Goal: Task Accomplishment & Management: Use online tool/utility

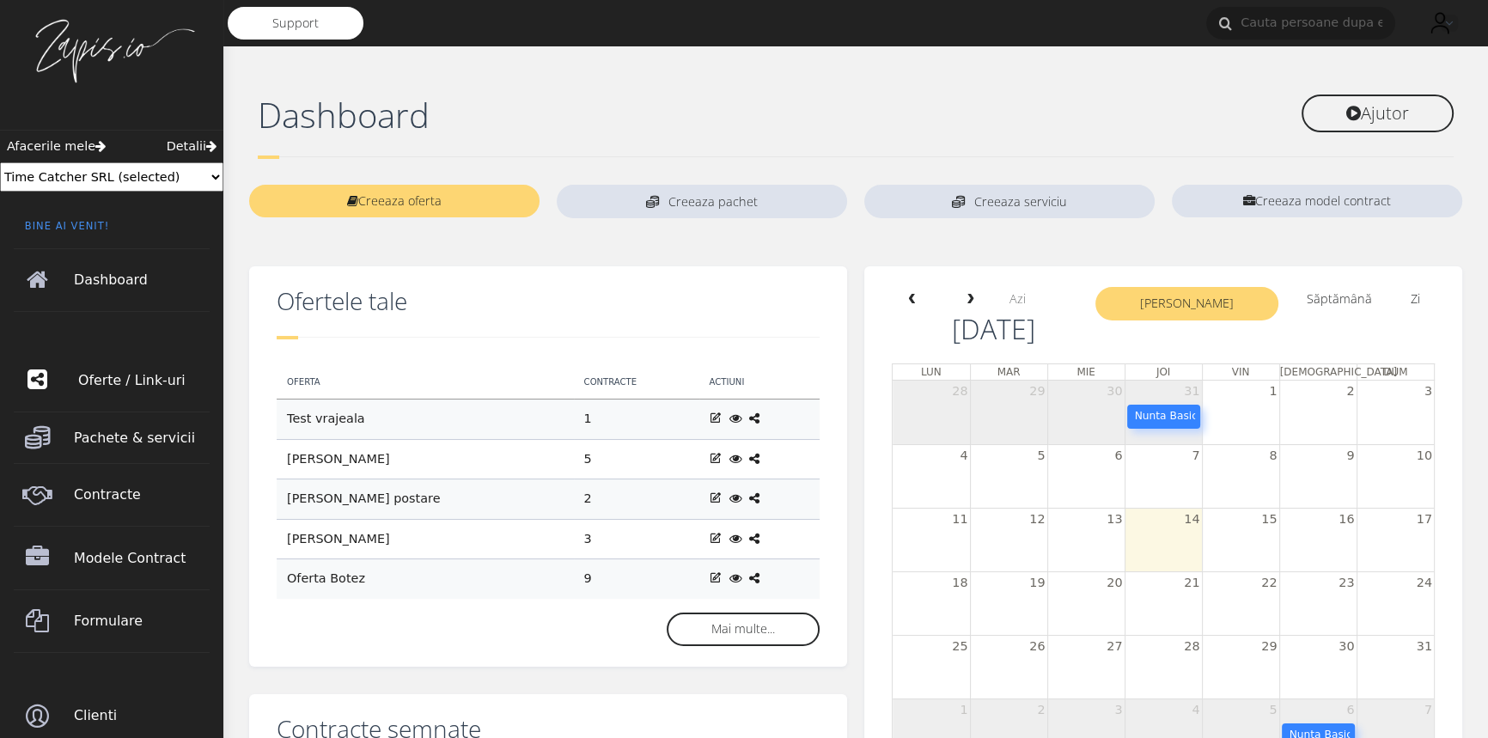
click at [109, 378] on span "Oferte / Link-uri" at bounding box center [146, 381] width 136 height 48
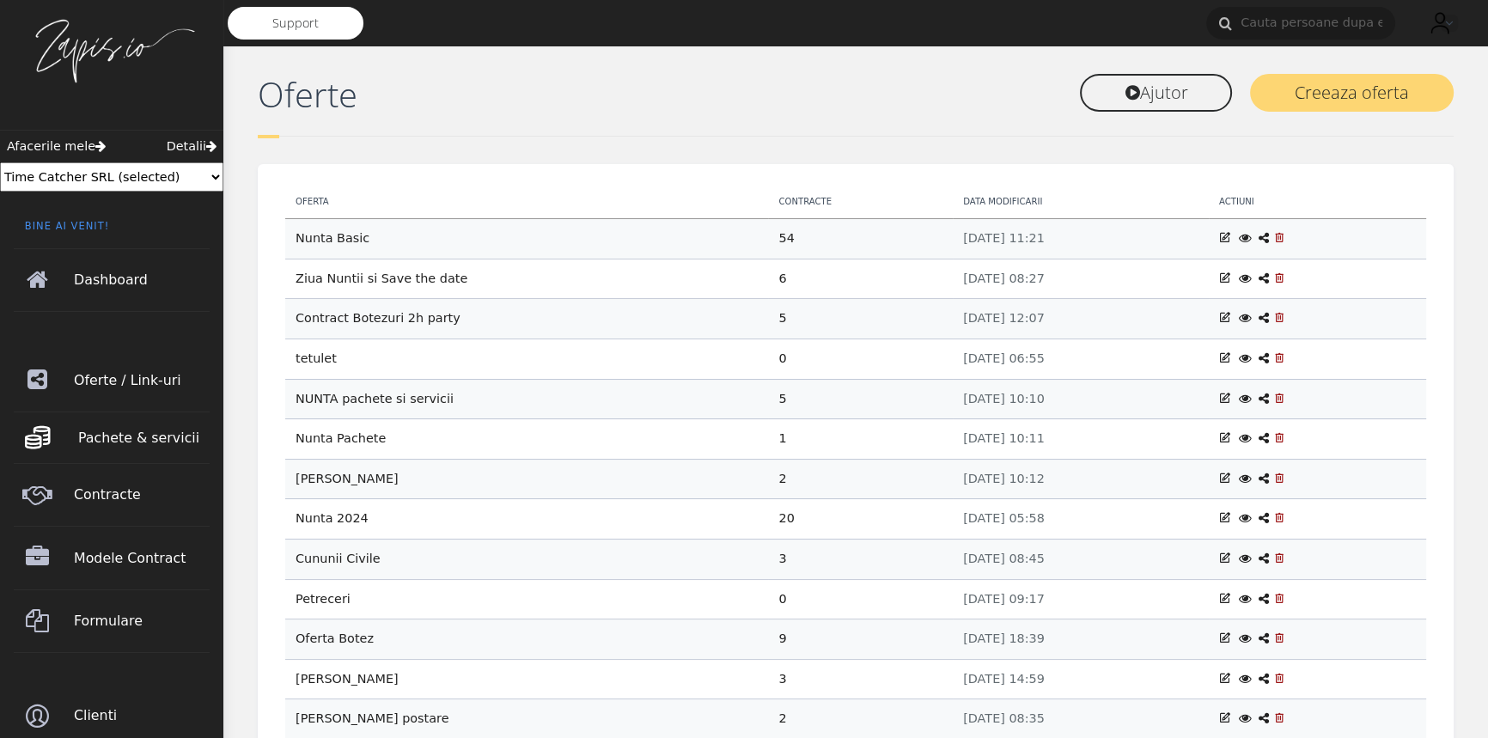
click at [130, 433] on span "Pachete & servicii" at bounding box center [146, 438] width 136 height 48
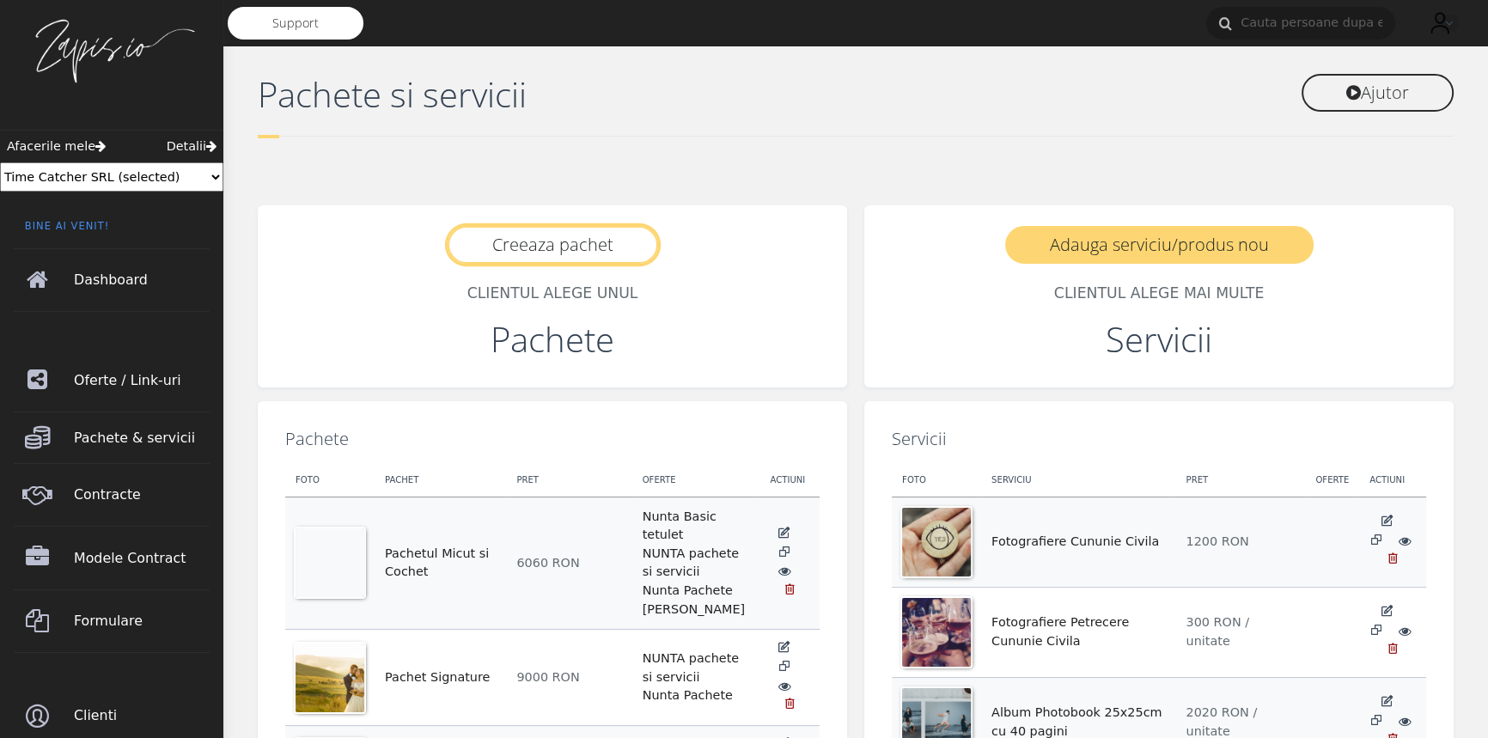
click at [564, 235] on link "Creeaza pachet" at bounding box center [553, 245] width 210 height 38
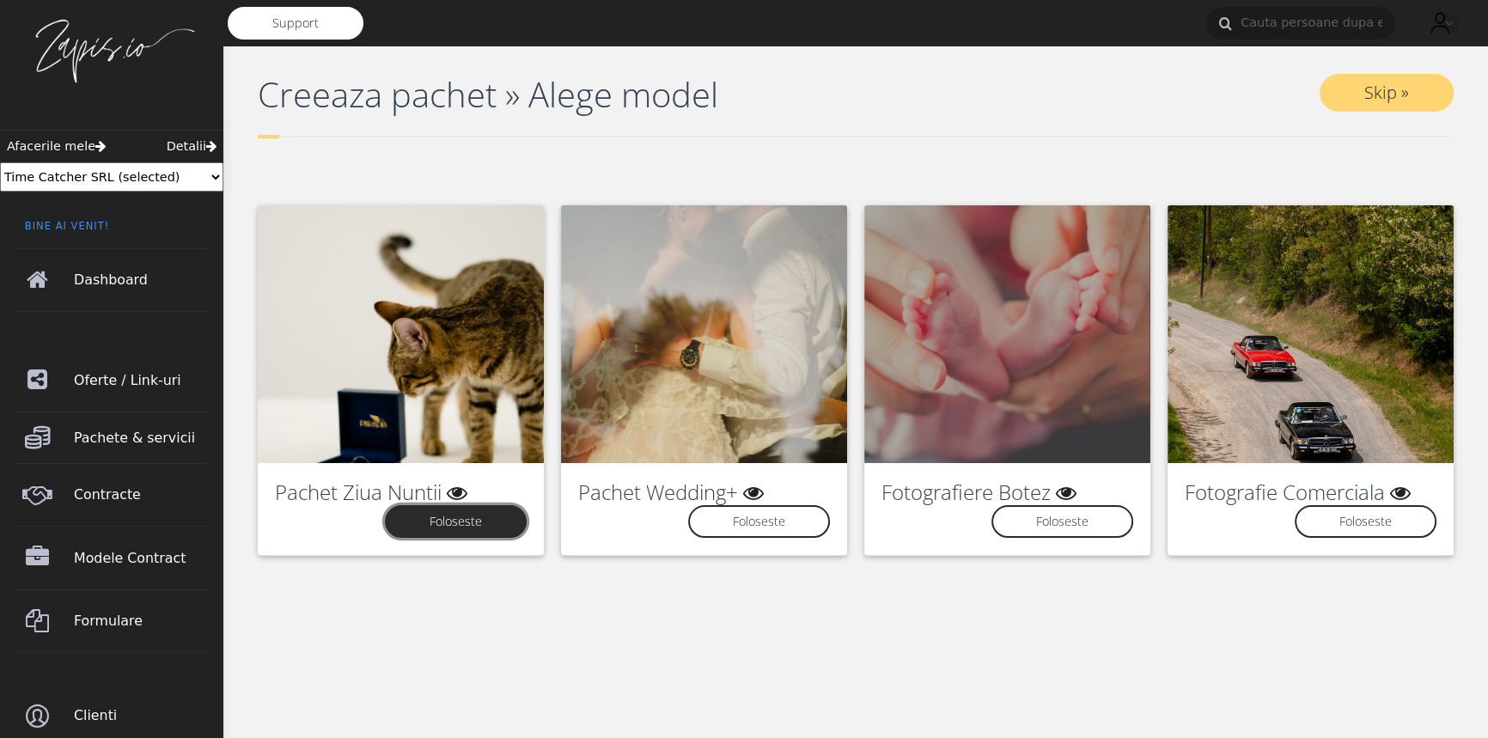
click at [489, 525] on link "Foloseste" at bounding box center [456, 521] width 142 height 33
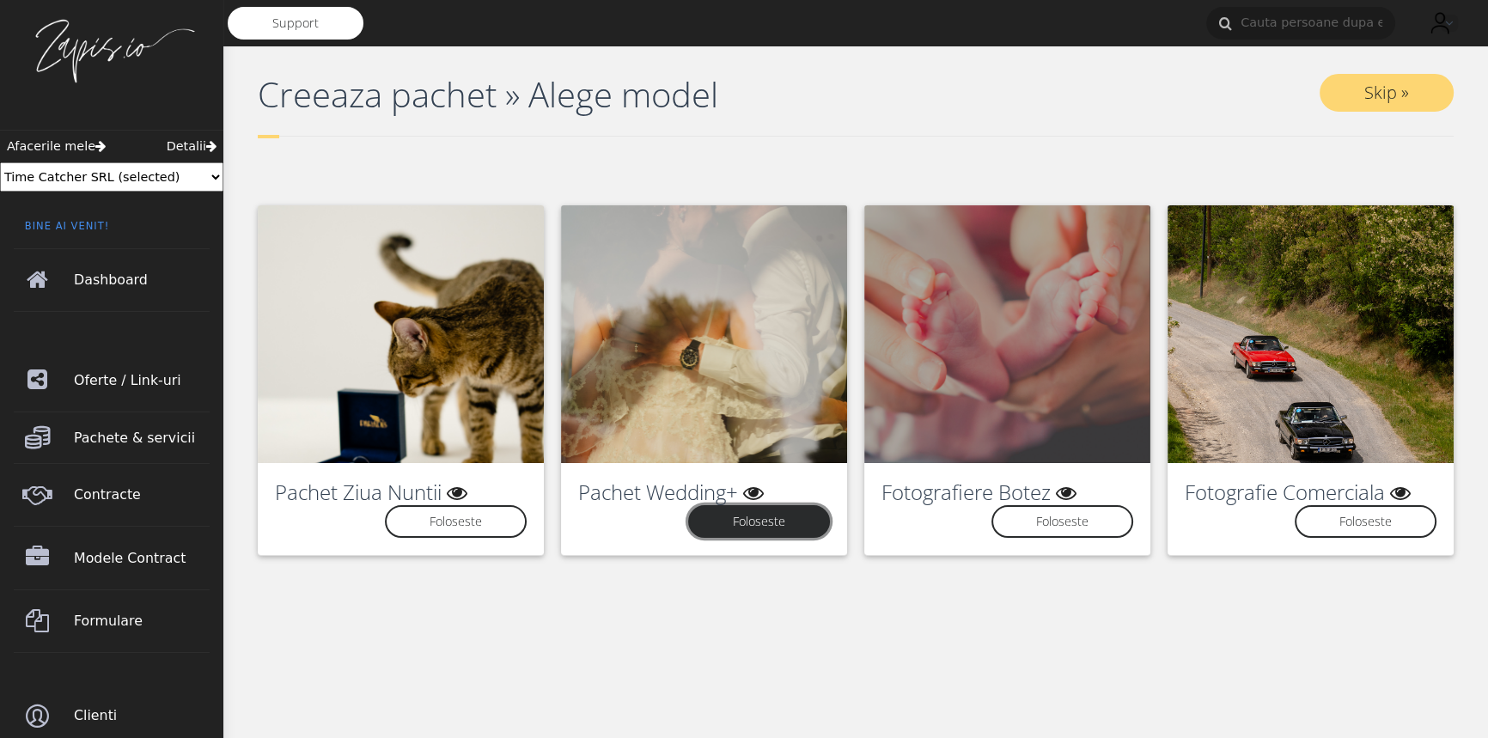
click at [747, 521] on link "Foloseste" at bounding box center [759, 521] width 142 height 33
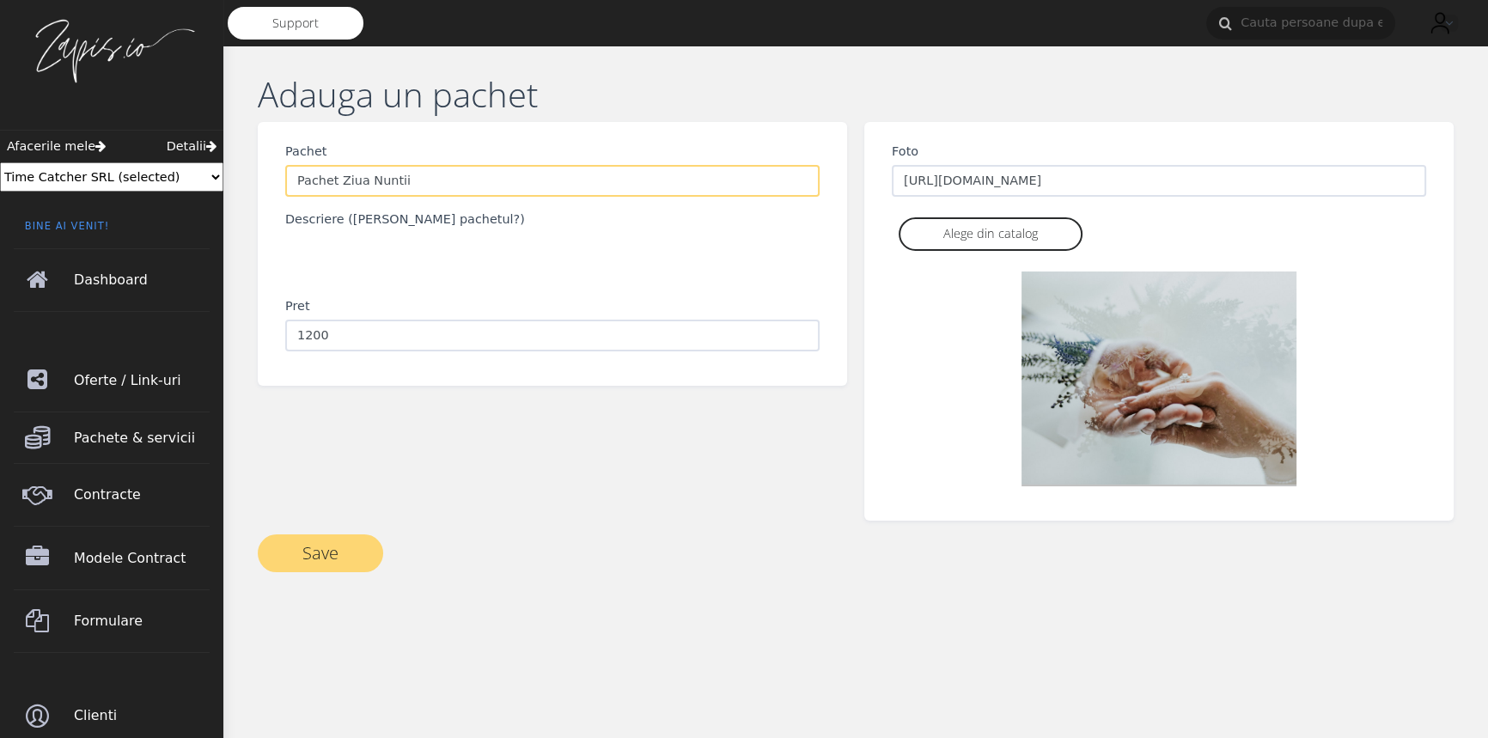
click at [396, 182] on input "Pachet Ziua Nuntii" at bounding box center [552, 181] width 534 height 33
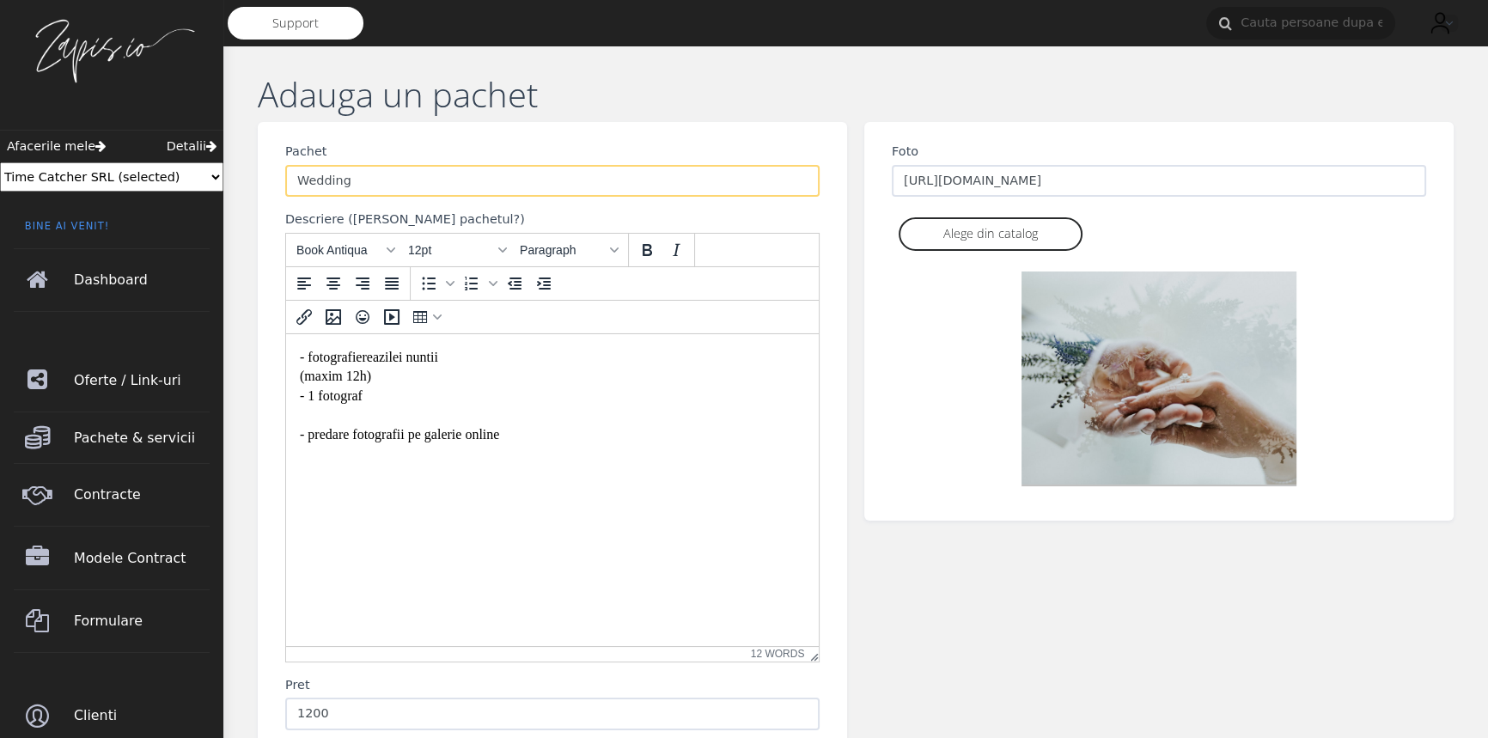
type input "Wedding"
drag, startPoint x: 390, startPoint y: 380, endPoint x: 295, endPoint y: 384, distance: 95.5
click at [295, 384] on html "- fotografierea zilei nuntii (maxim 12h) - 1 fotograf - predare fotografii pe g…" at bounding box center [552, 395] width 533 height 124
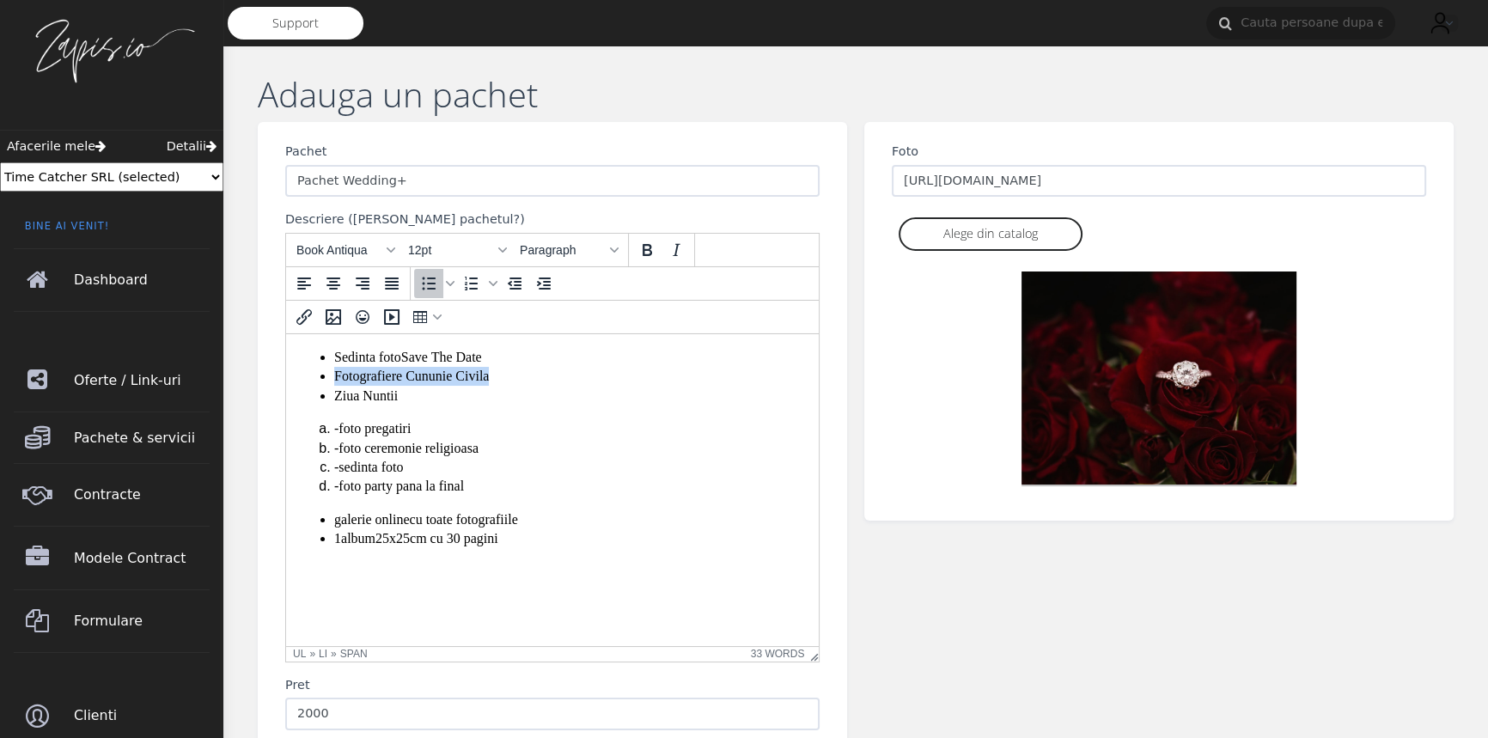
drag, startPoint x: 512, startPoint y: 376, endPoint x: 290, endPoint y: 378, distance: 222.5
click at [290, 378] on html "Sedinta foto Save The Date Fotografiere Cununie Civila Ziua Nuntii -foto pregat…" at bounding box center [552, 480] width 533 height 294
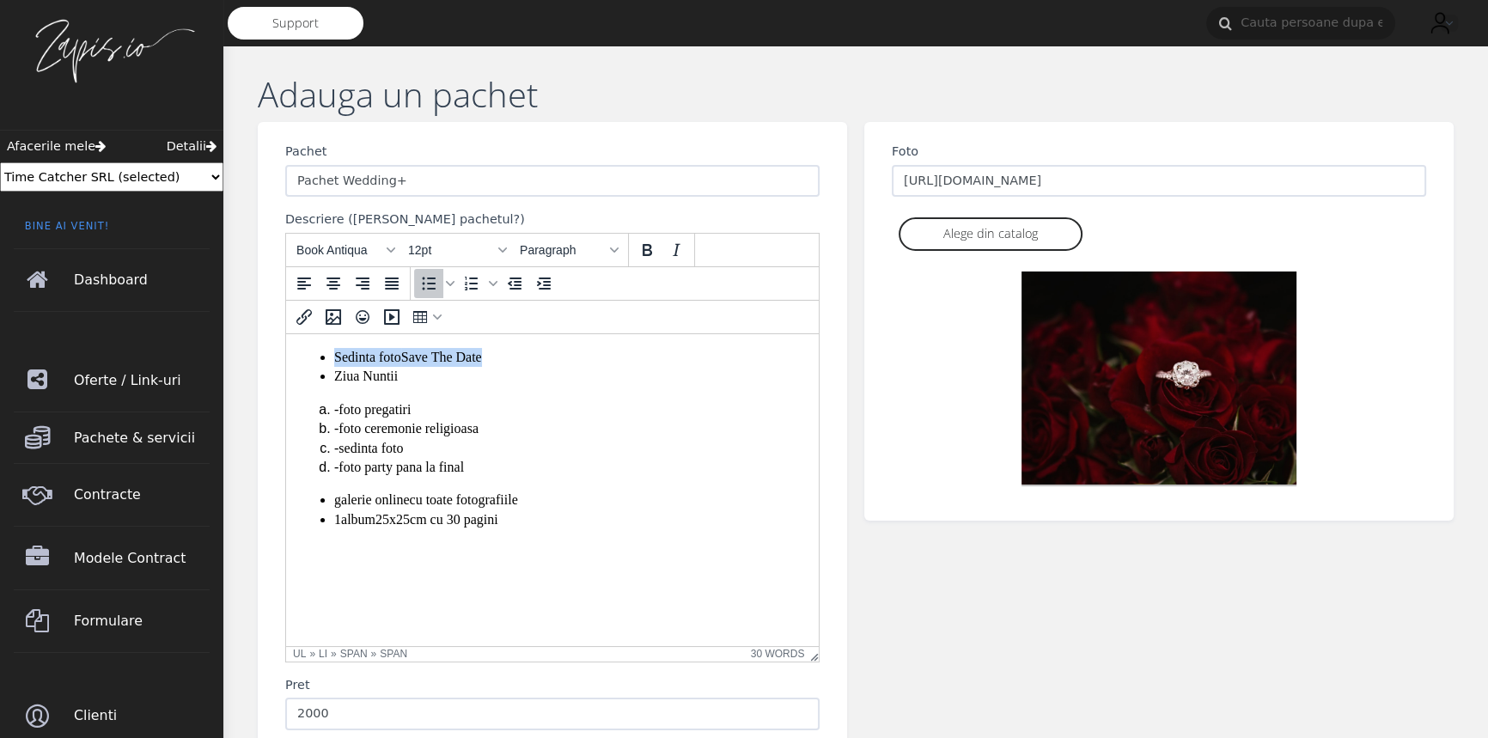
copy span "Sedinta foto Save The Date"
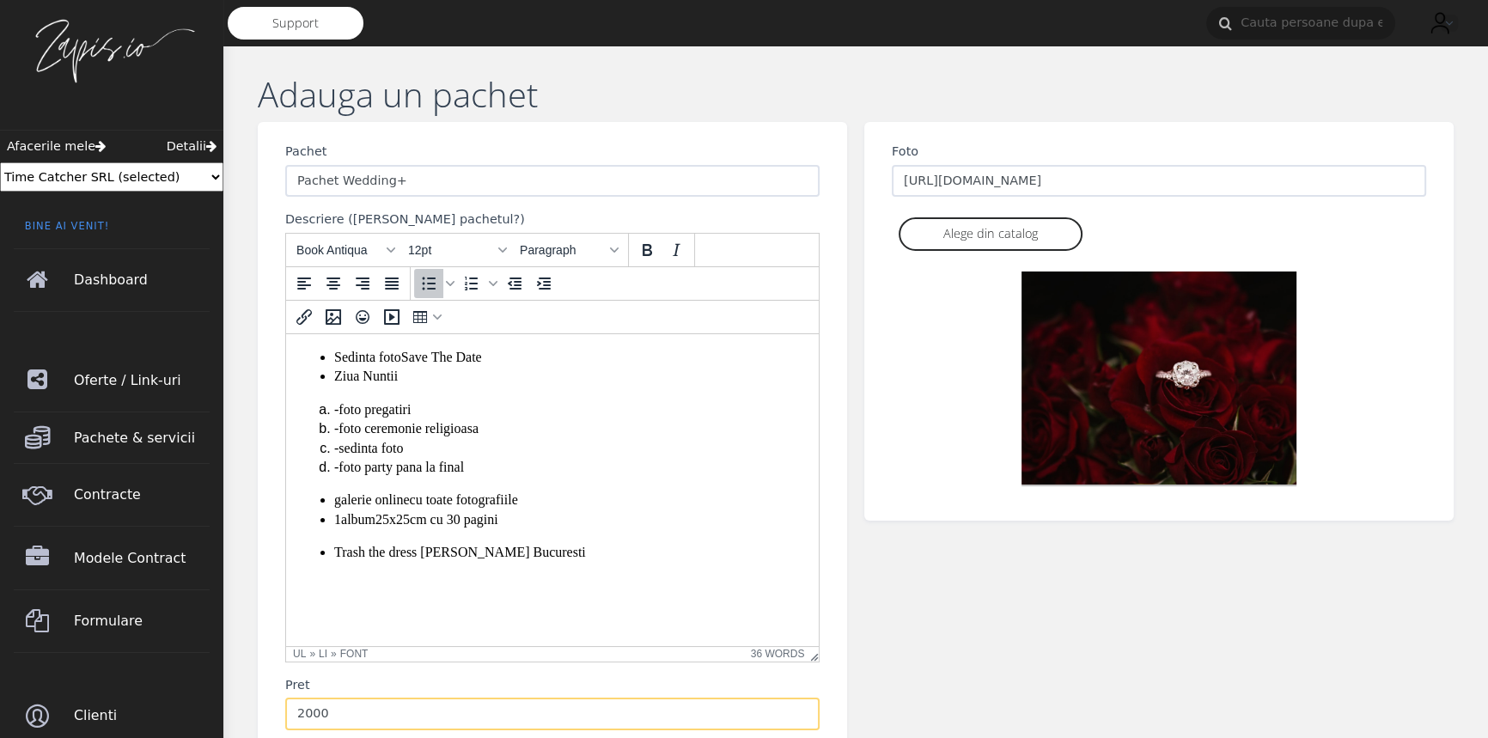
click at [365, 713] on input "2000" at bounding box center [552, 714] width 534 height 33
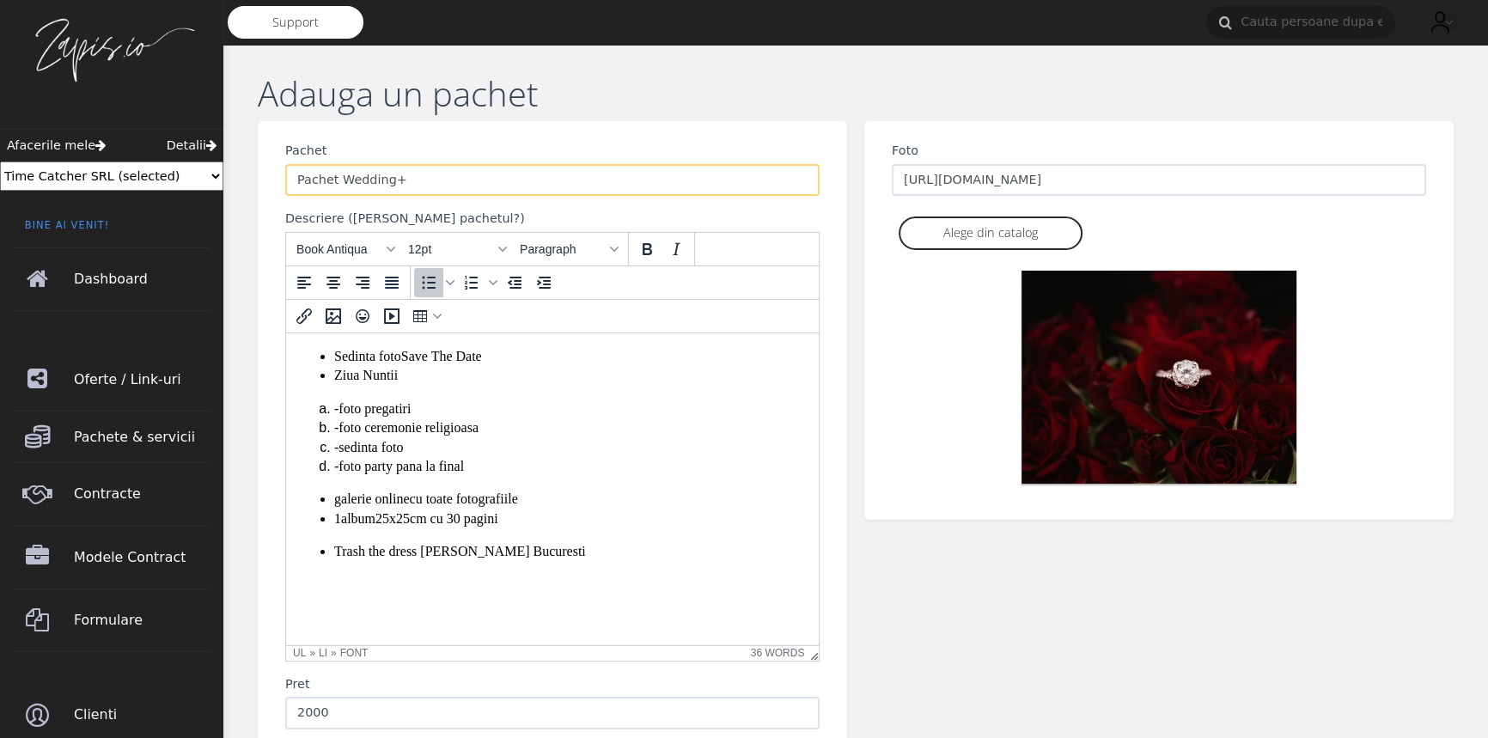
click at [399, 183] on input "Pachet Wedding+" at bounding box center [552, 180] width 534 height 33
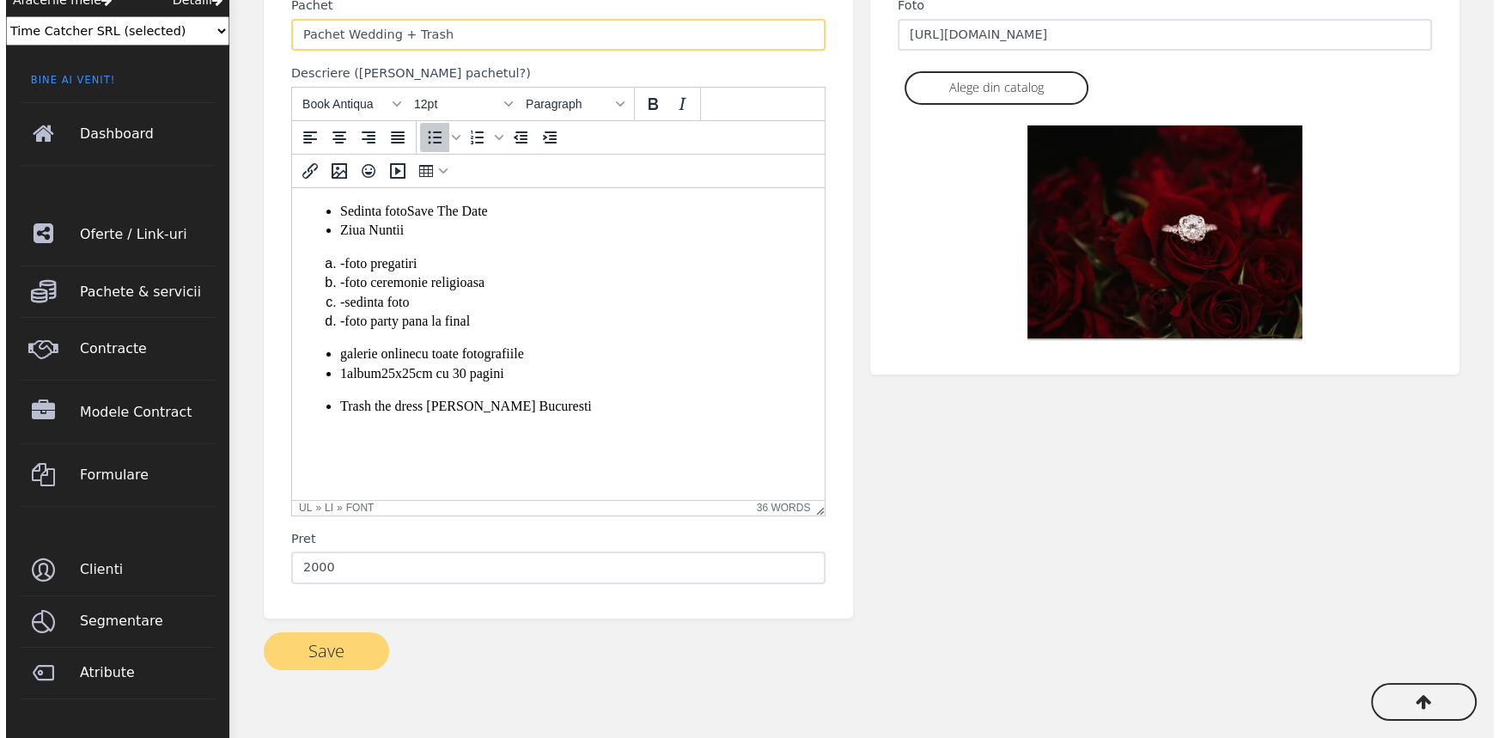
scroll to position [146, 0]
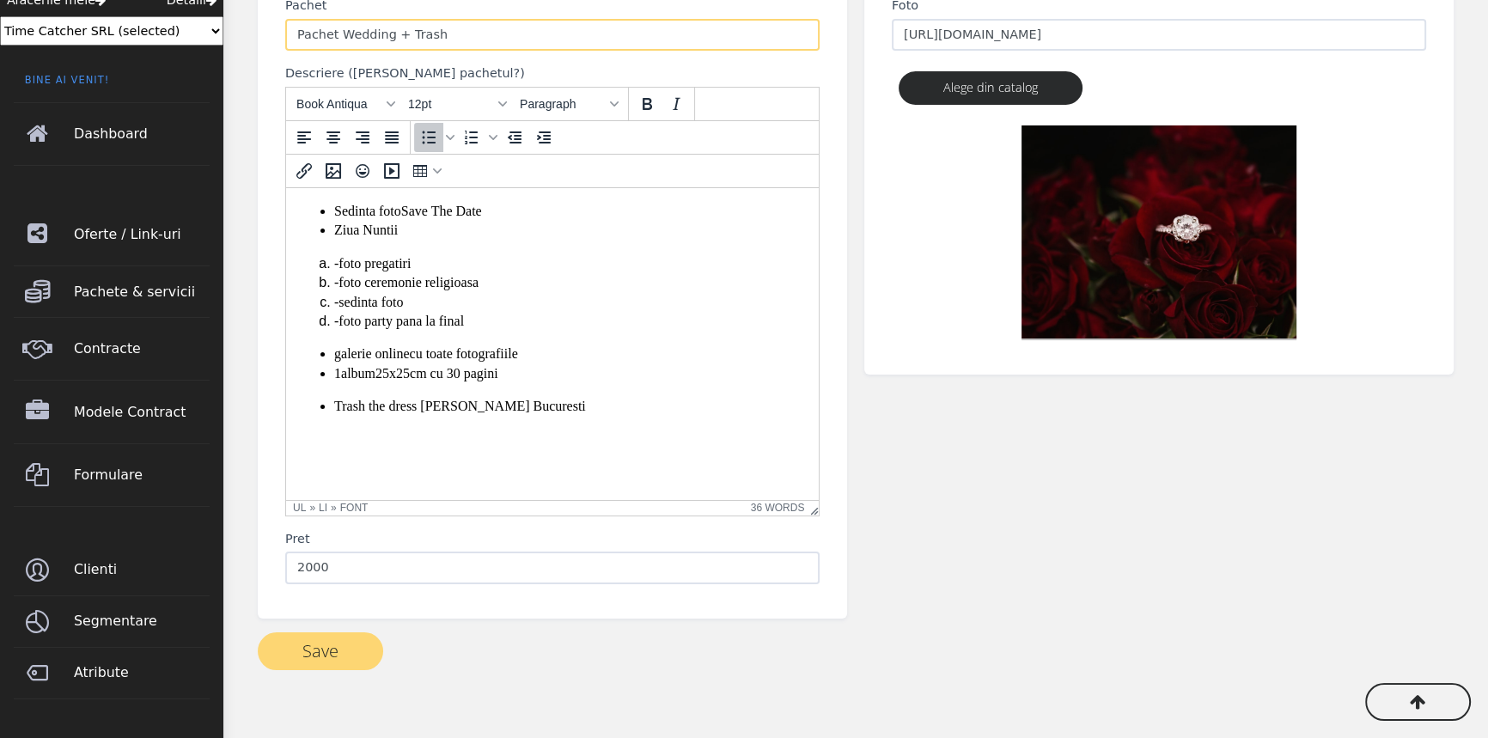
type input "Pachet Wedding + Trash"
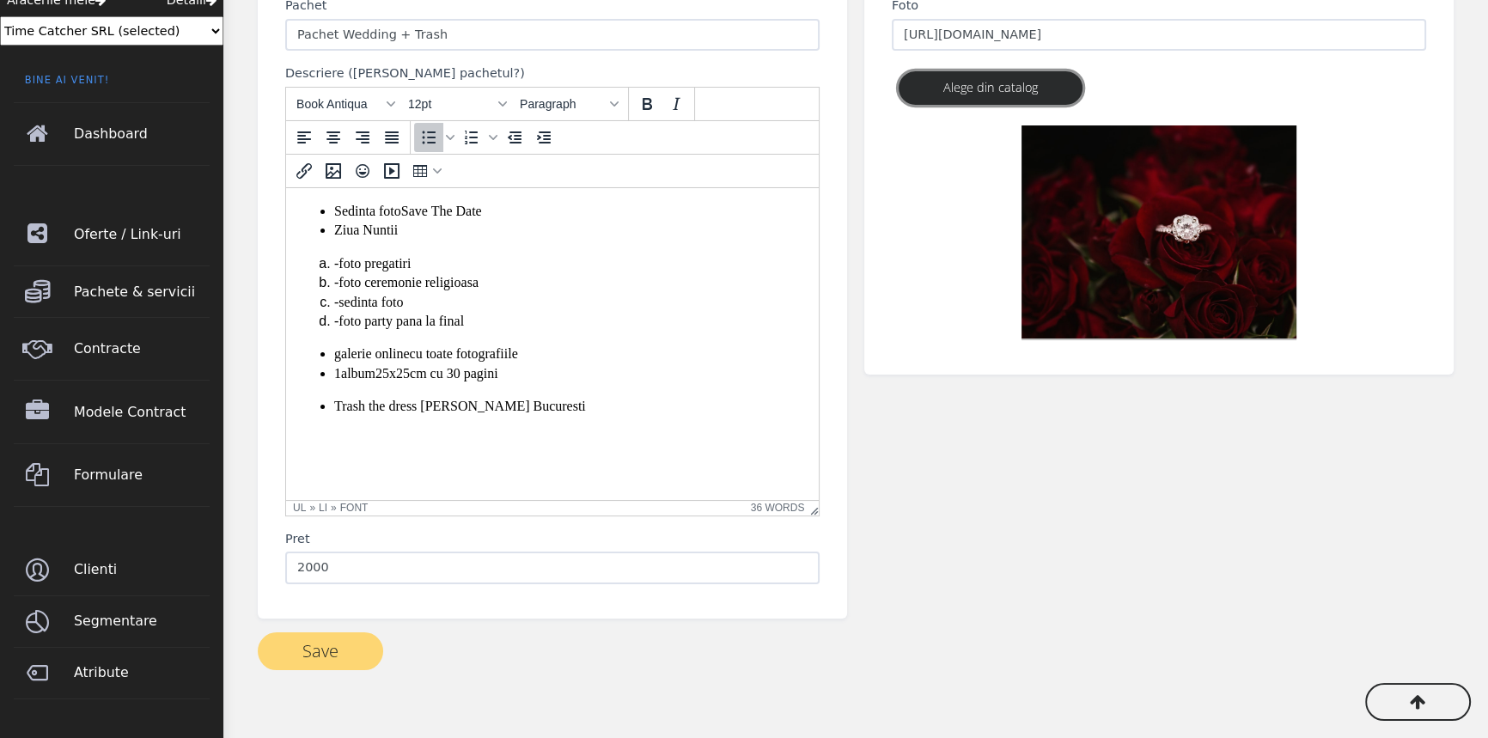
click at [988, 92] on link "Alege din catalog" at bounding box center [991, 87] width 184 height 33
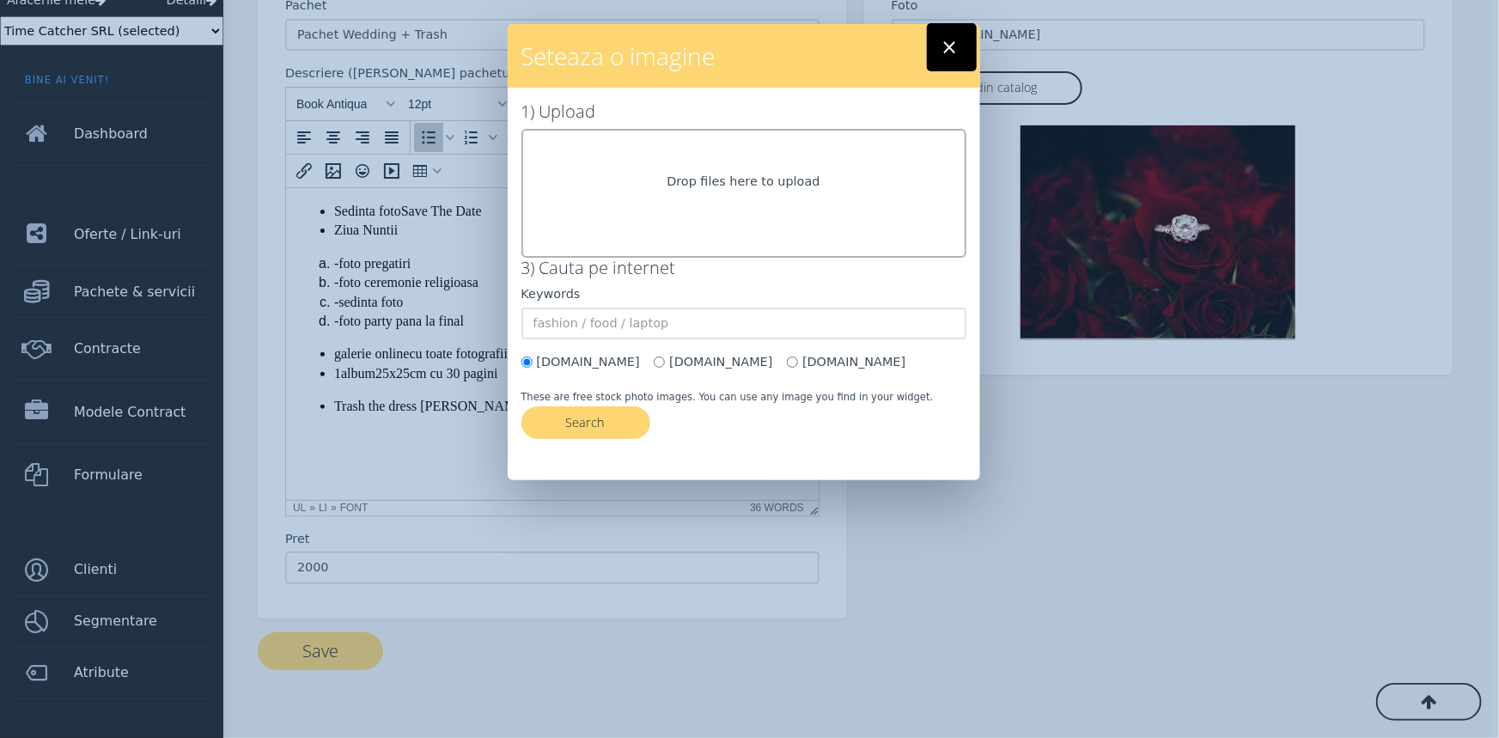
click at [722, 204] on div "Drop files here to upload" at bounding box center [743, 193] width 445 height 129
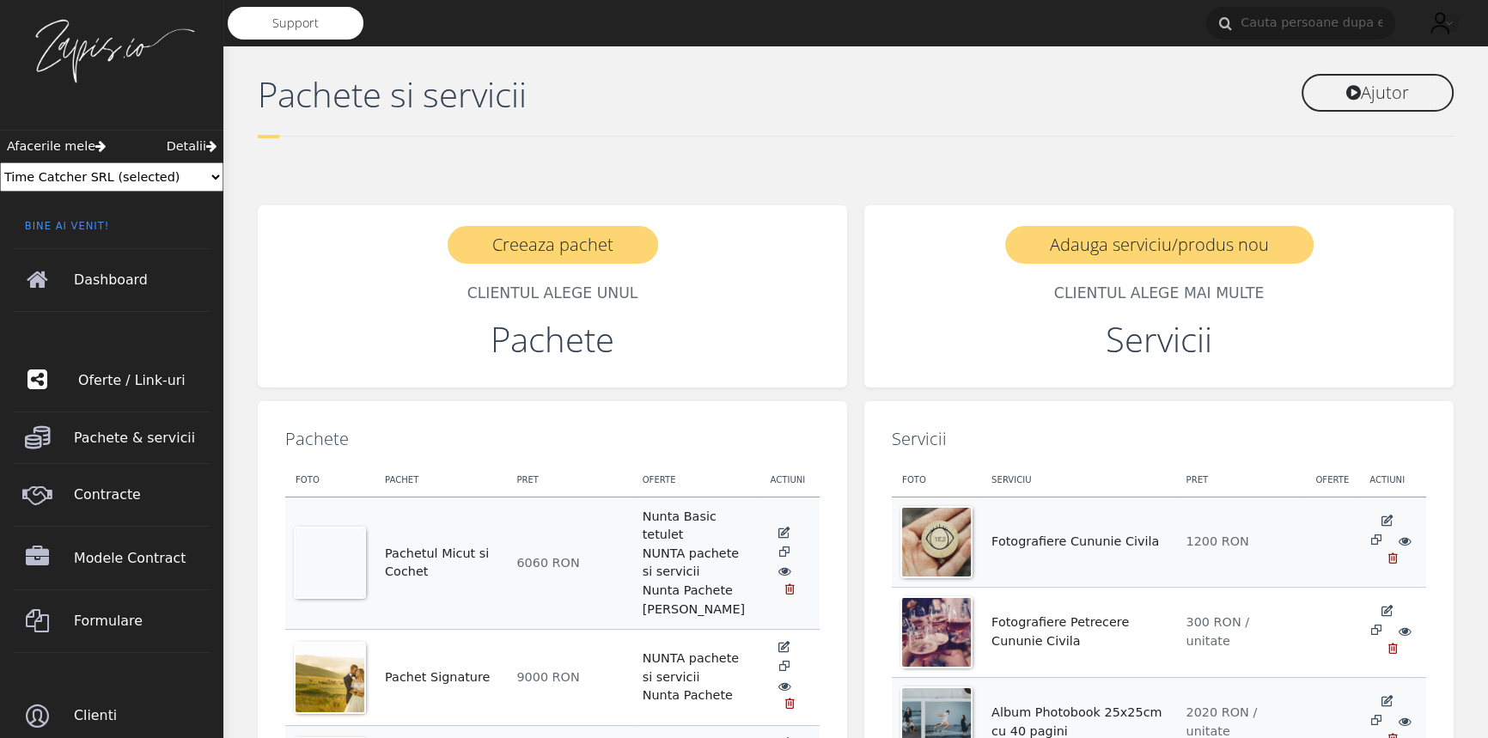
click at [109, 380] on span "Oferte / Link-uri" at bounding box center [146, 381] width 136 height 48
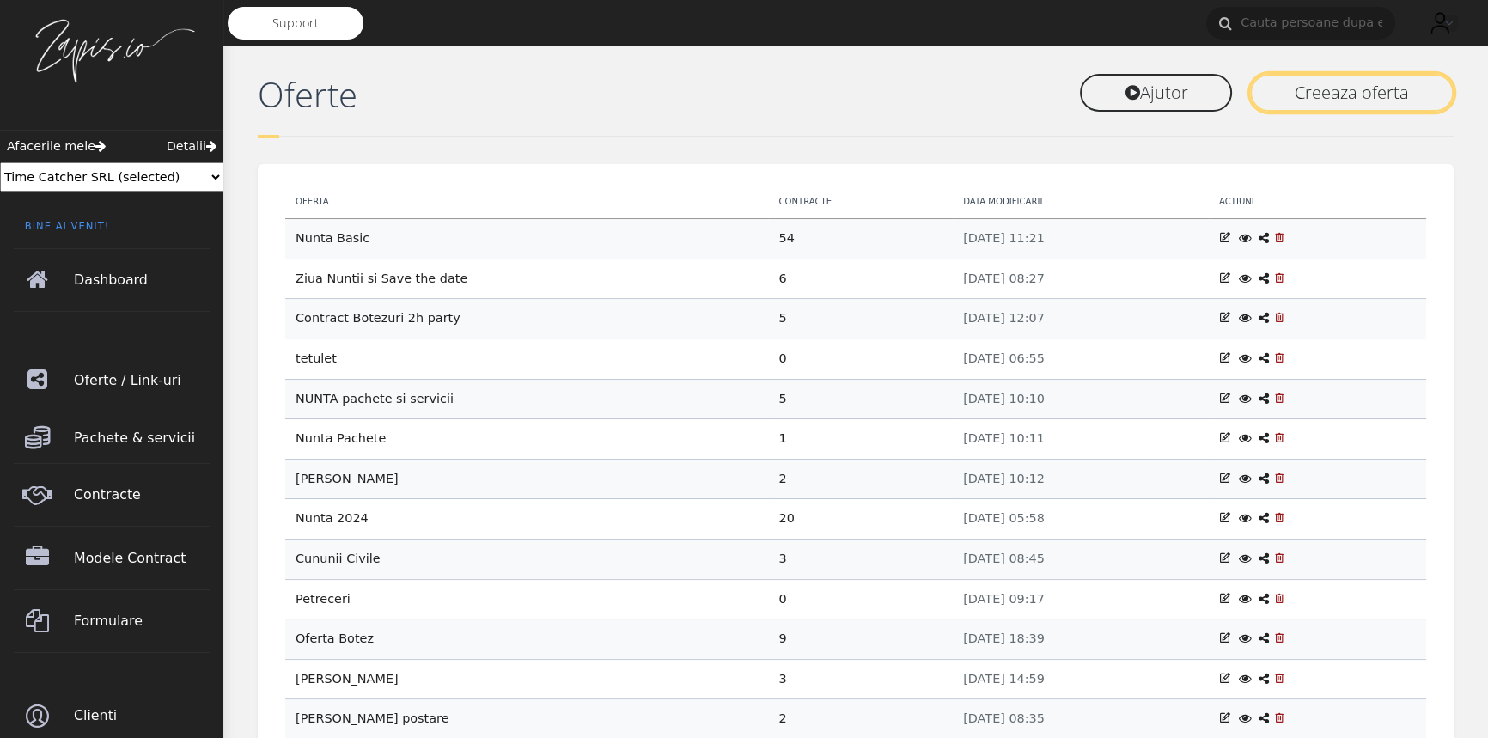
click at [1350, 95] on link "Creeaza oferta" at bounding box center [1352, 93] width 204 height 38
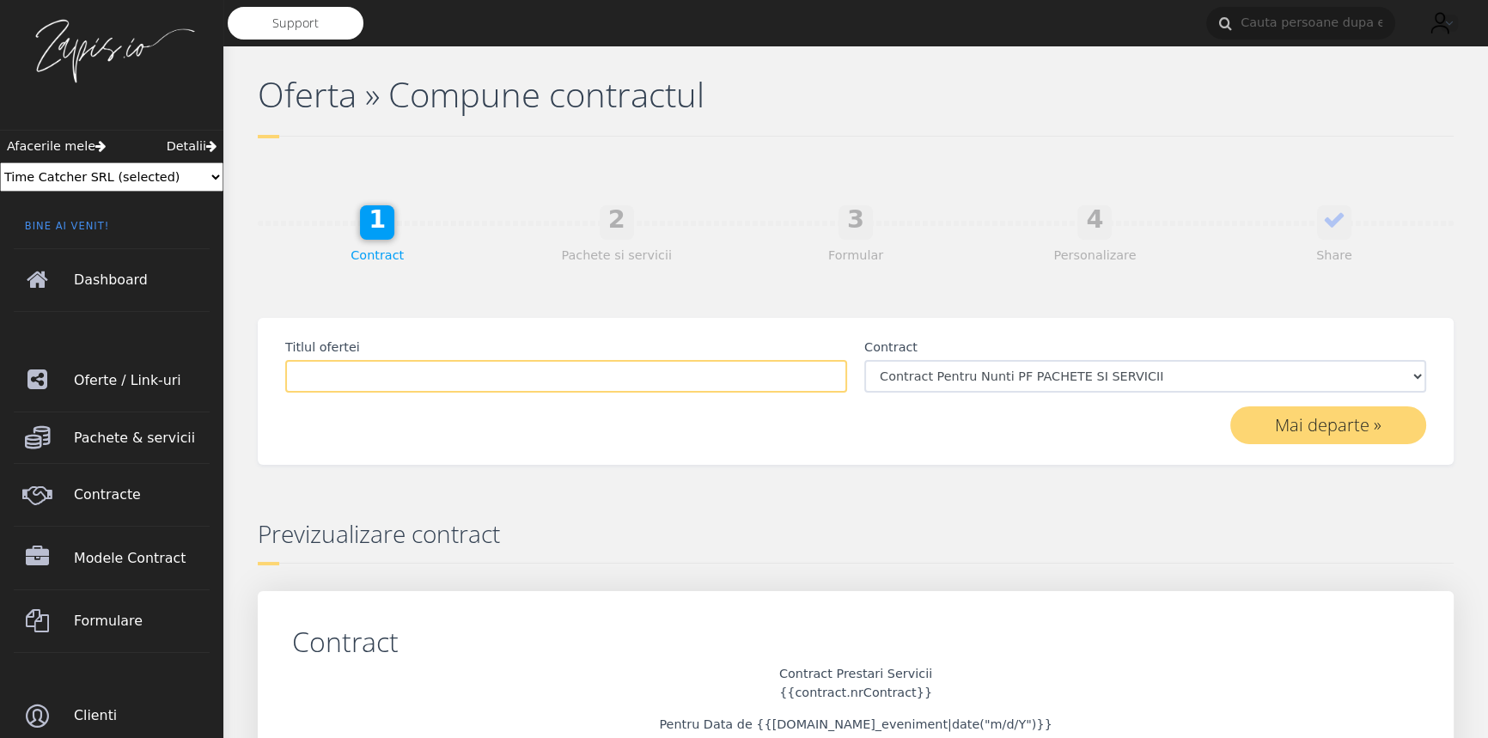
click at [368, 375] on input "Titlul ofertei" at bounding box center [566, 376] width 562 height 33
type input "Contract 4iulie25"
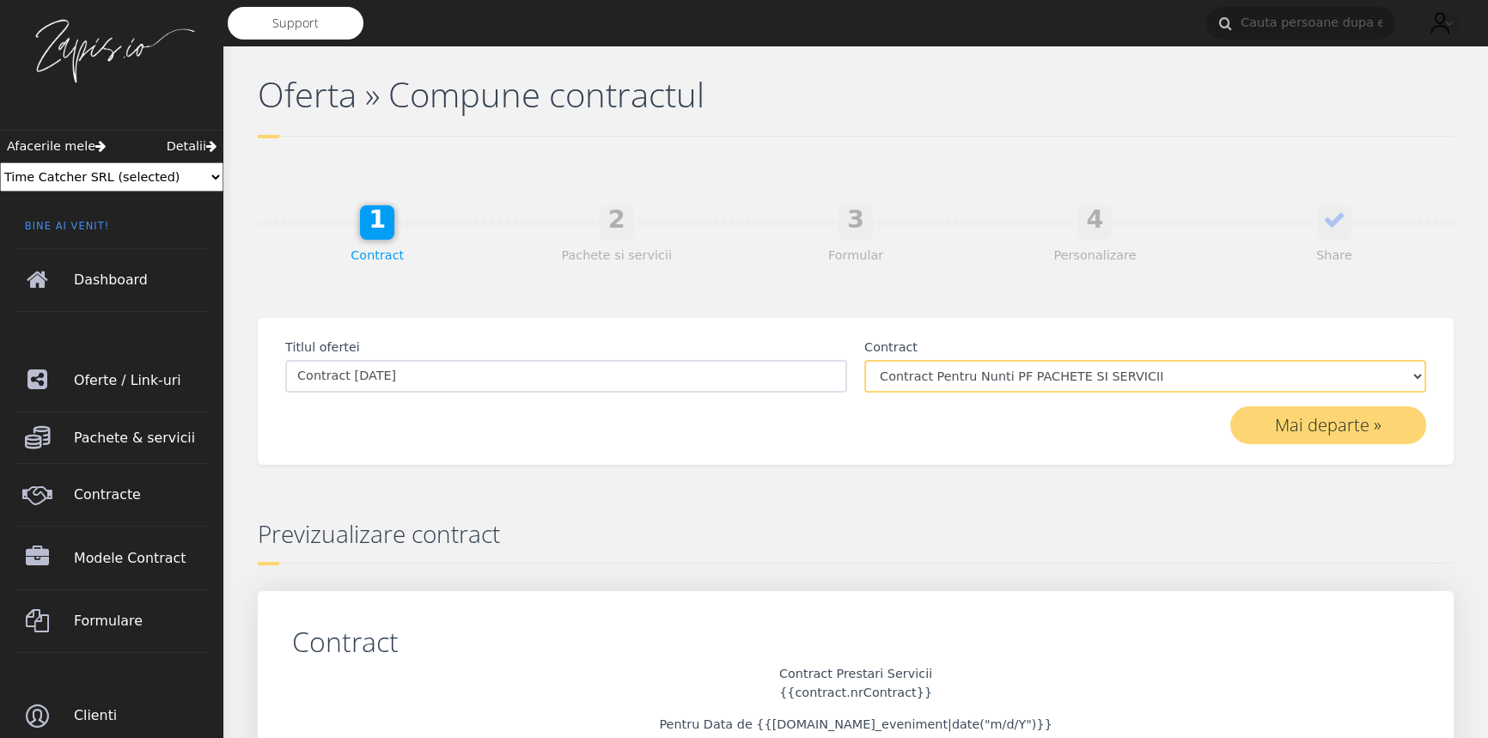
click at [1068, 372] on select "Contract Pentru Nunti PF PACHETE SI SERVICII Contract Pentru Nunti PF simplu Co…" at bounding box center [1145, 376] width 562 height 33
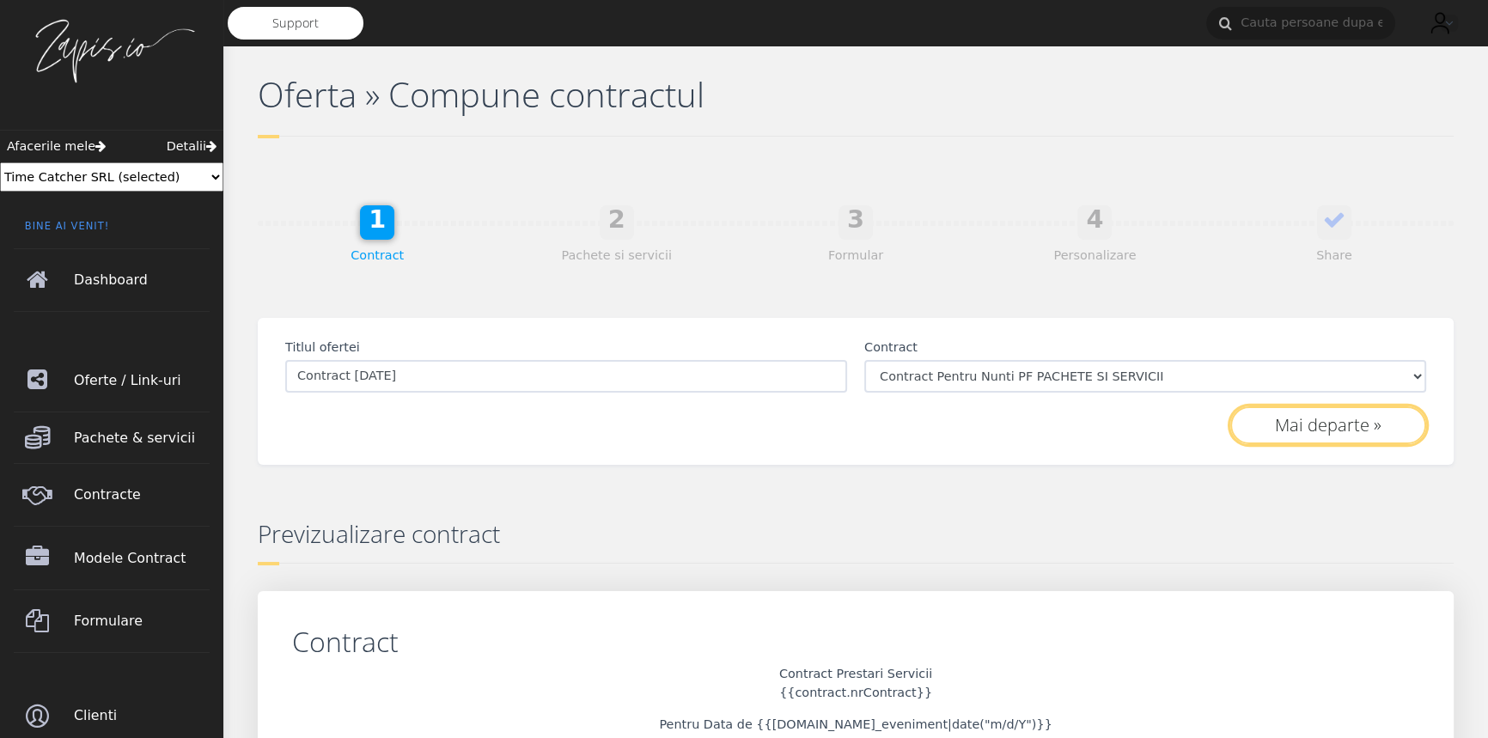
click at [1365, 422] on button "Mai departe »" at bounding box center [1328, 425] width 196 height 38
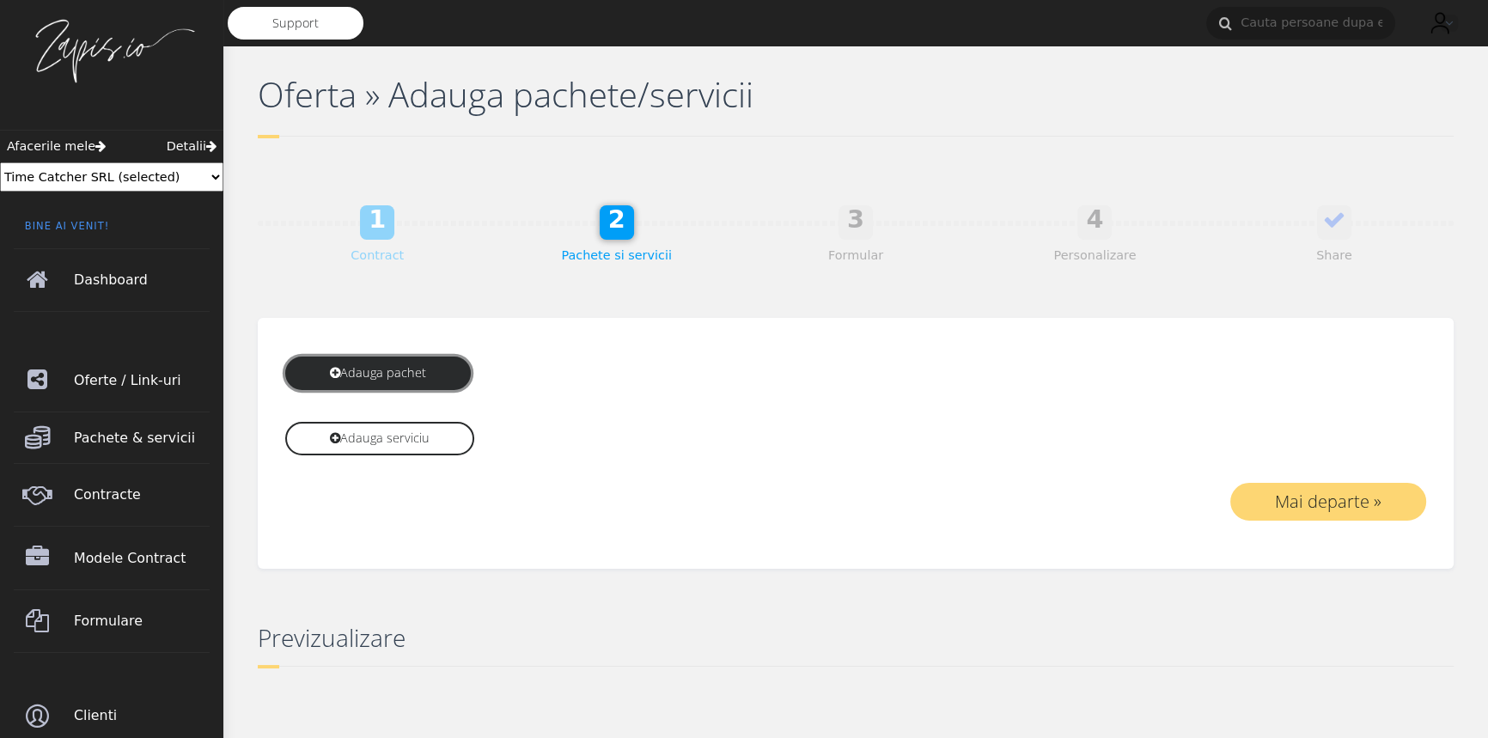
click at [410, 375] on link "Adauga pachet" at bounding box center [378, 373] width 186 height 33
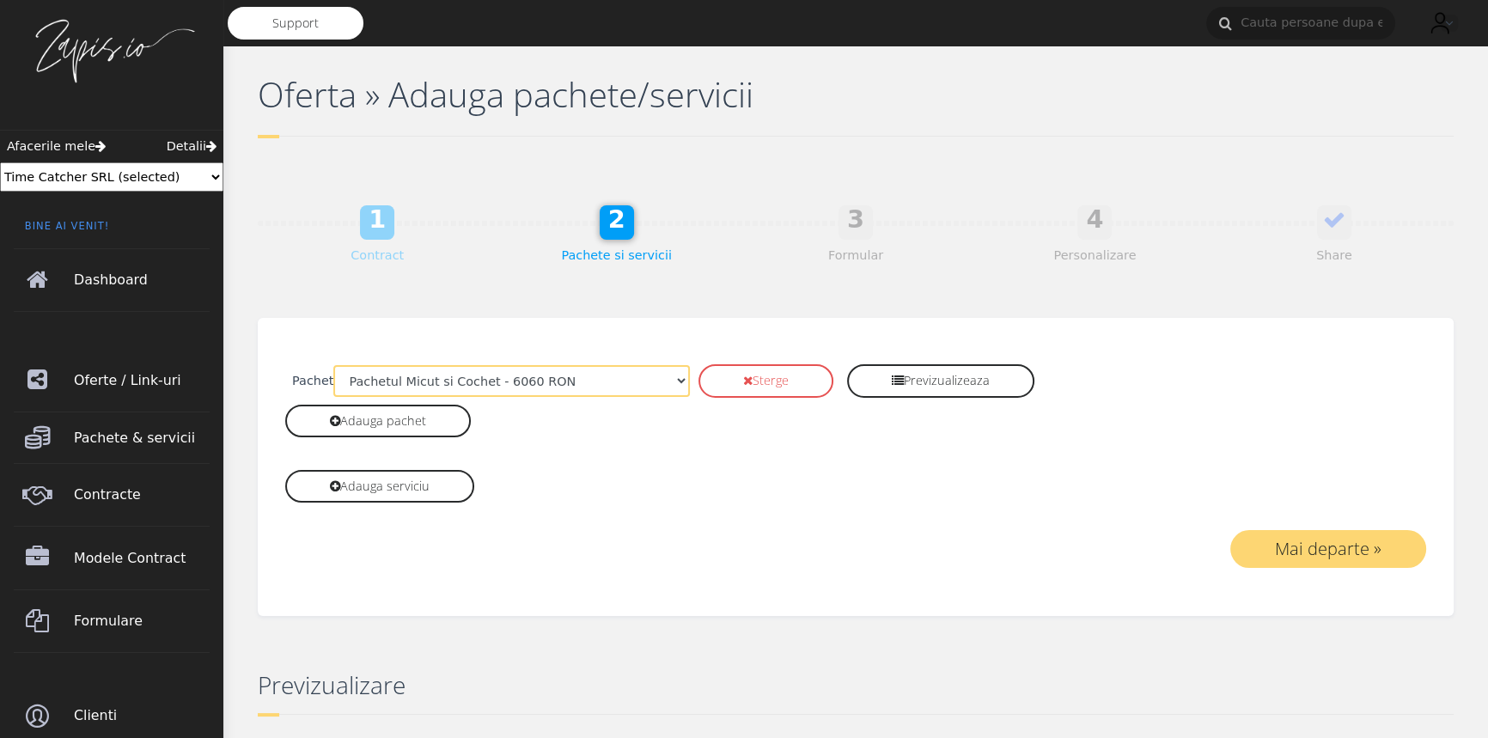
click at [564, 379] on select "Pachetul Micut si Cochet - 6060 [PERSON_NAME] Signature - 9000 RON Everything -…" at bounding box center [511, 381] width 357 height 33
select select "193"
click at [333, 365] on select "Pachetul Micut si Cochet - 6060 [PERSON_NAME] Signature - 9000 RON Everything -…" at bounding box center [511, 381] width 357 height 33
click at [1343, 554] on button "Mai departe »" at bounding box center [1328, 549] width 196 height 38
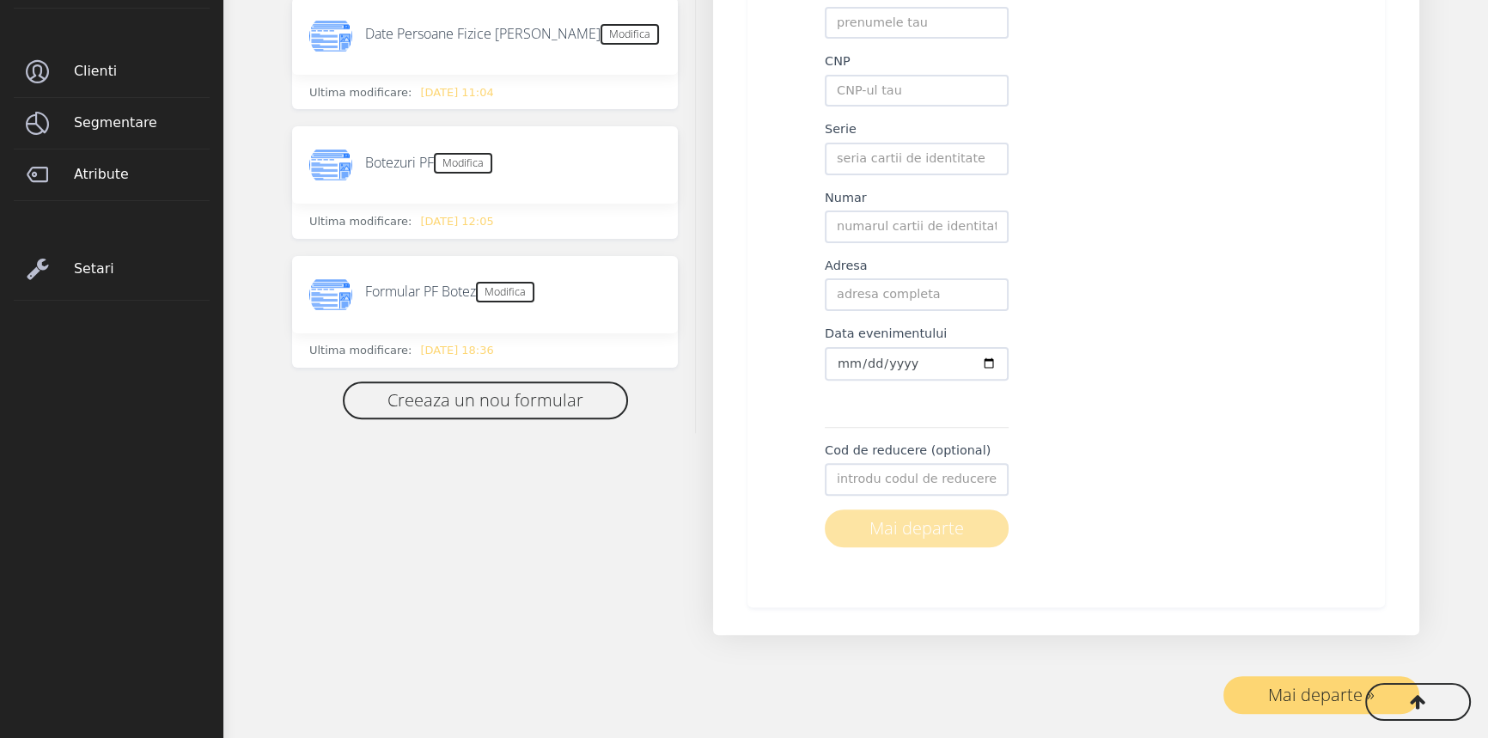
scroll to position [671, 0]
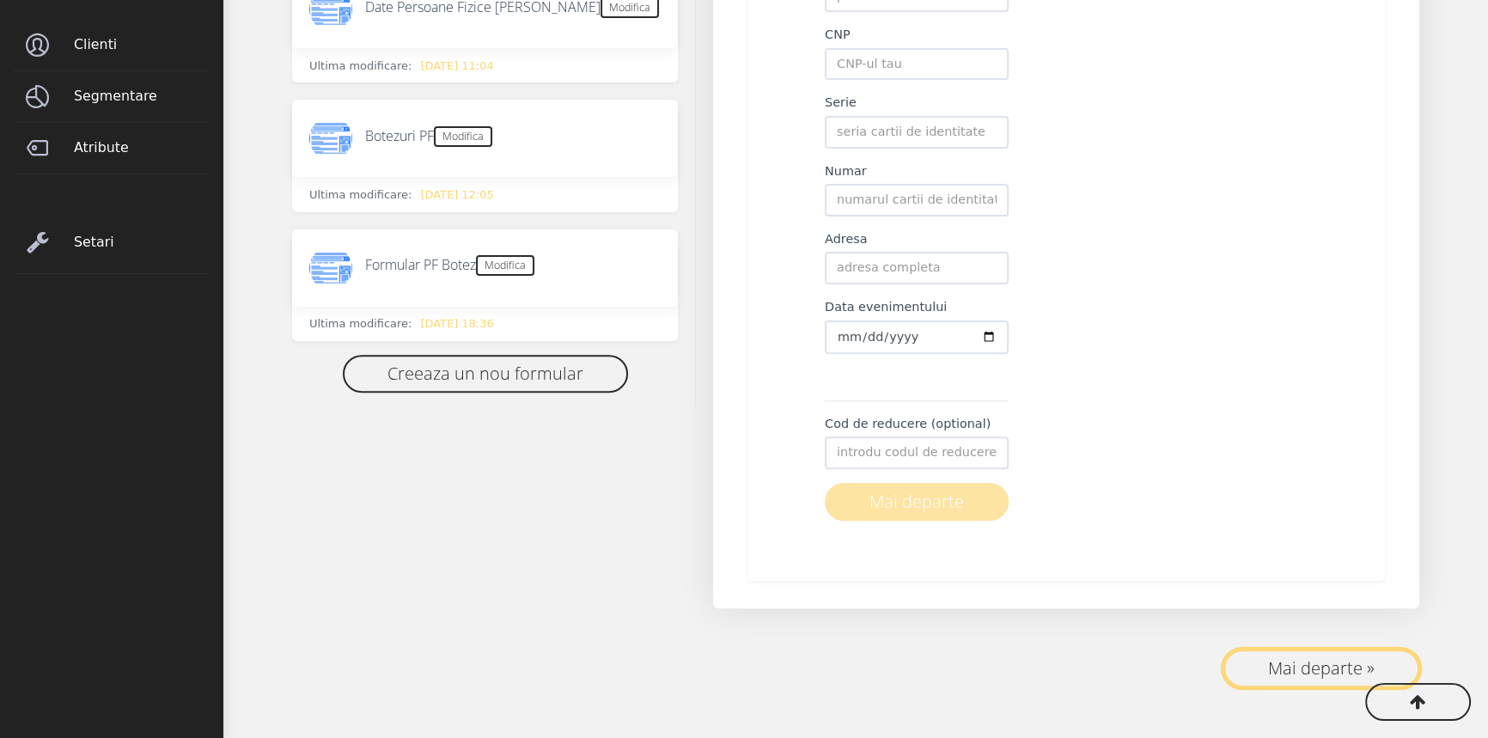
click at [1271, 661] on button "Mai departe »" at bounding box center [1321, 668] width 196 height 38
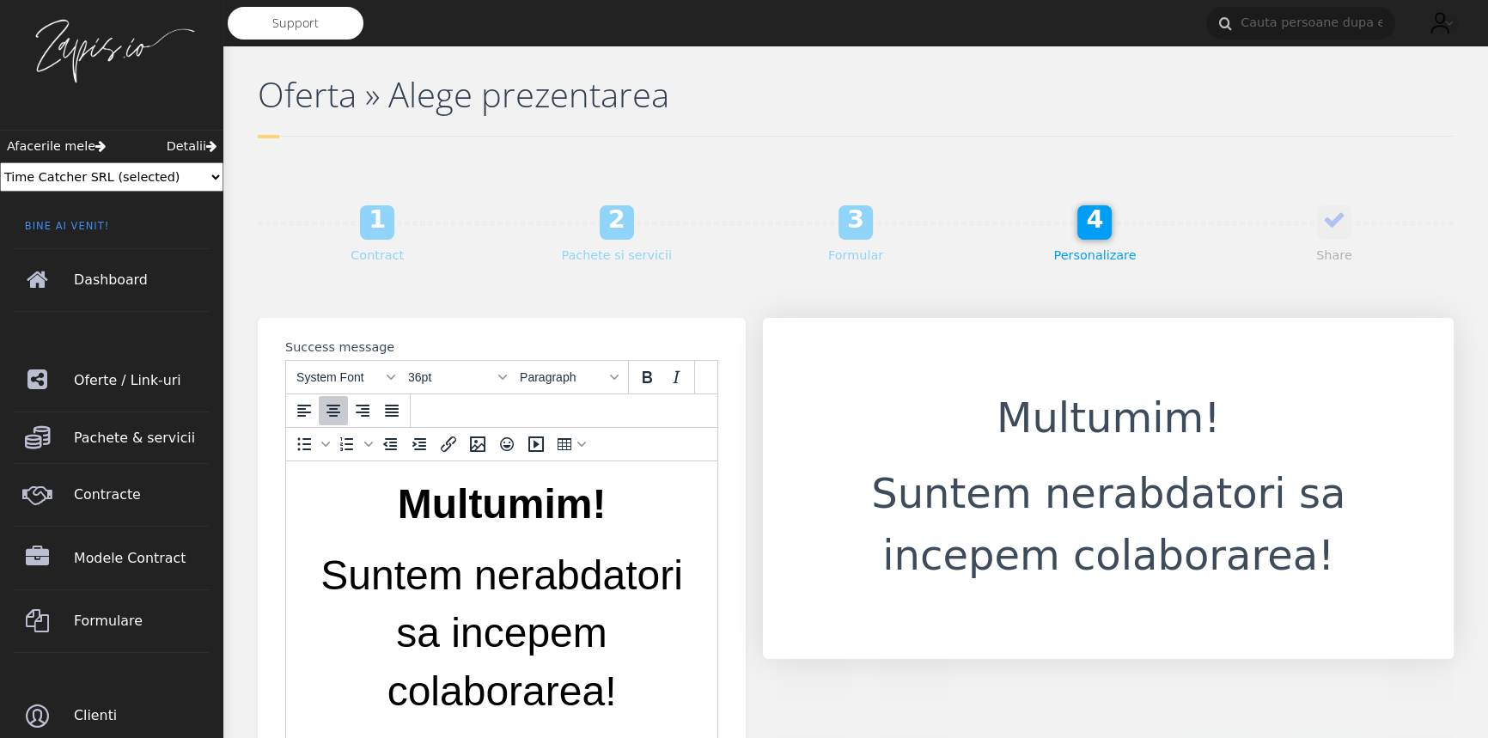
scroll to position [235, 0]
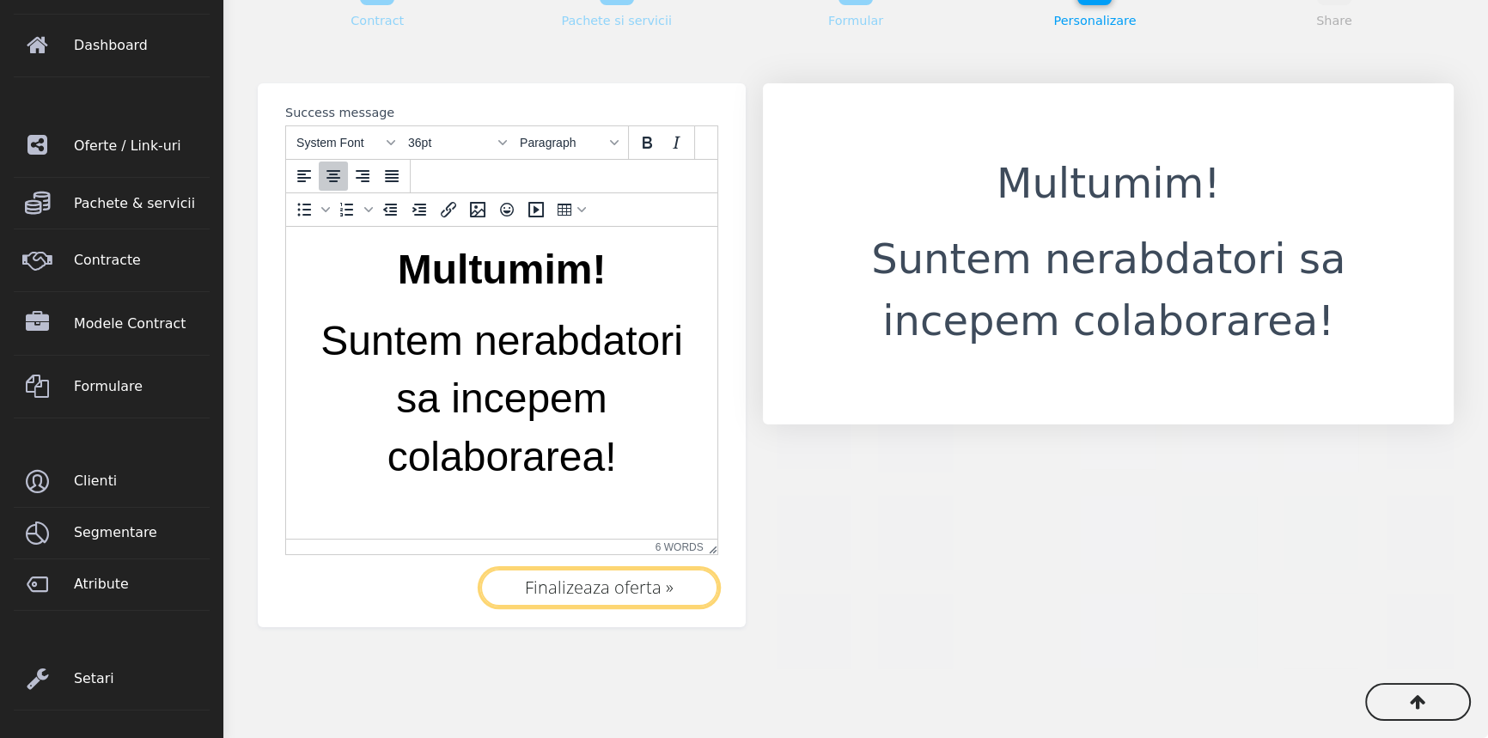
click at [620, 584] on button "Finalizeaza oferta »" at bounding box center [599, 588] width 238 height 38
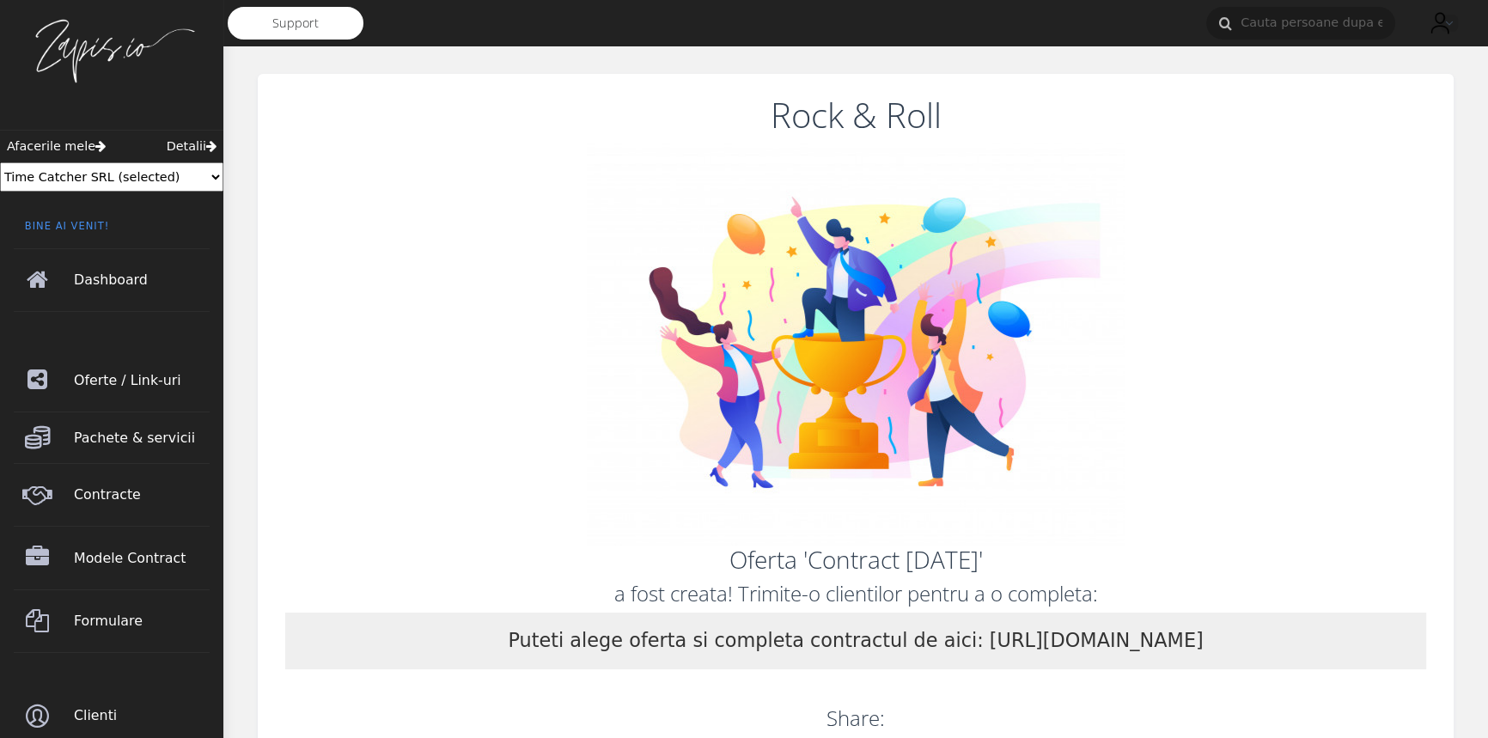
click at [1146, 635] on p "Puteti alege oferta si completa contractul de aici: http://app.zapis.io/client/…" at bounding box center [855, 640] width 695 height 29
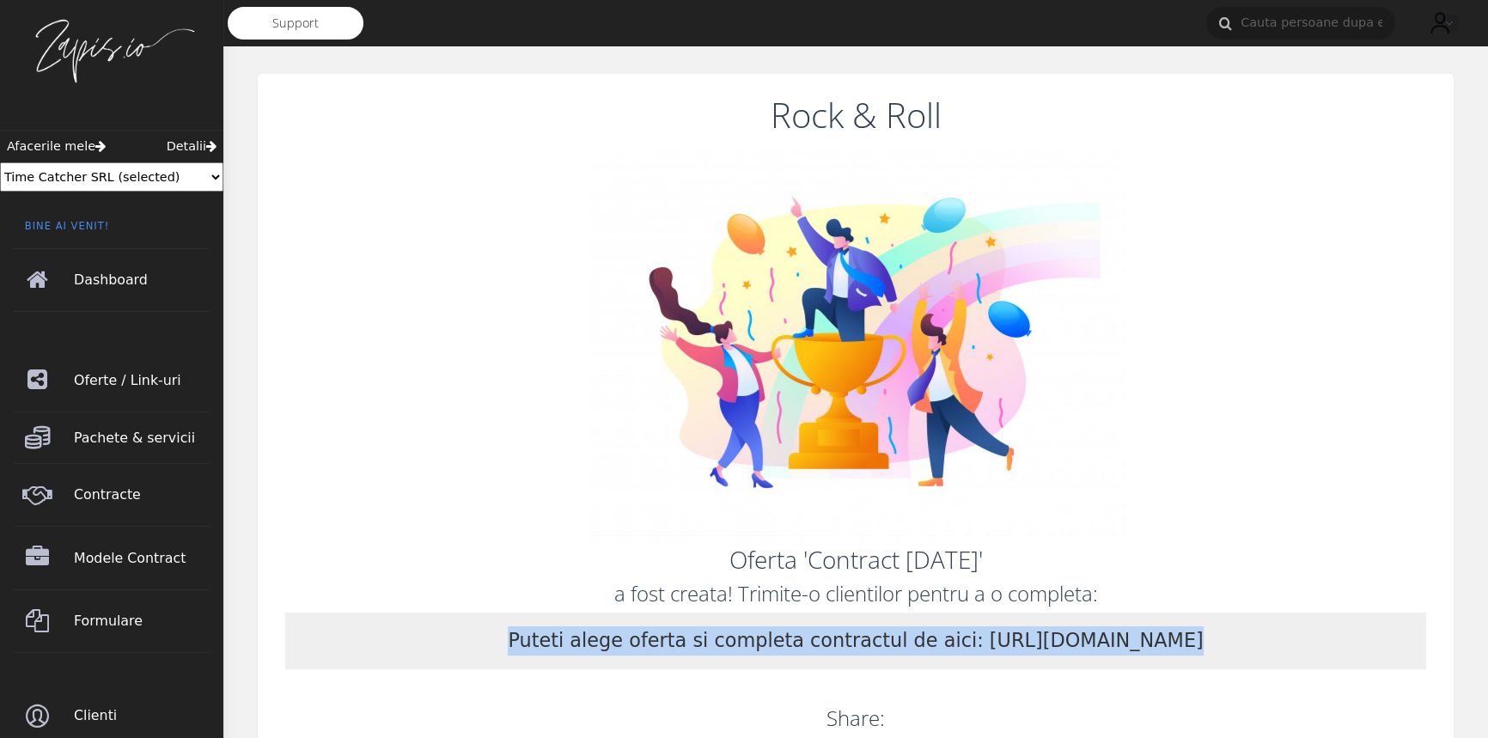
click at [1146, 635] on p "Puteti alege oferta si completa contractul de aici: http://app.zapis.io/client/…" at bounding box center [855, 640] width 695 height 29
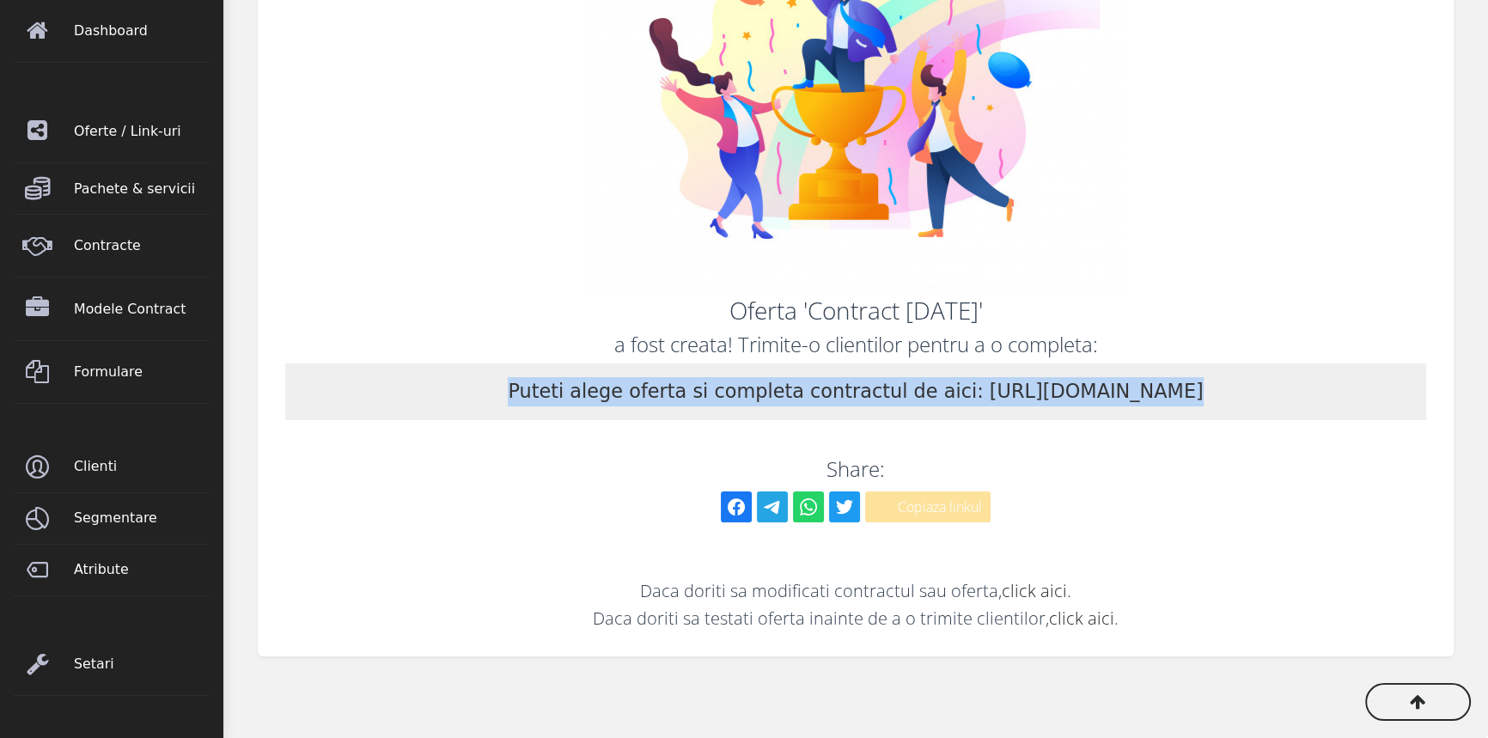
click at [959, 504] on button "Copiaza linkul" at bounding box center [927, 506] width 125 height 31
click at [114, 253] on span "Contracte" at bounding box center [146, 246] width 136 height 48
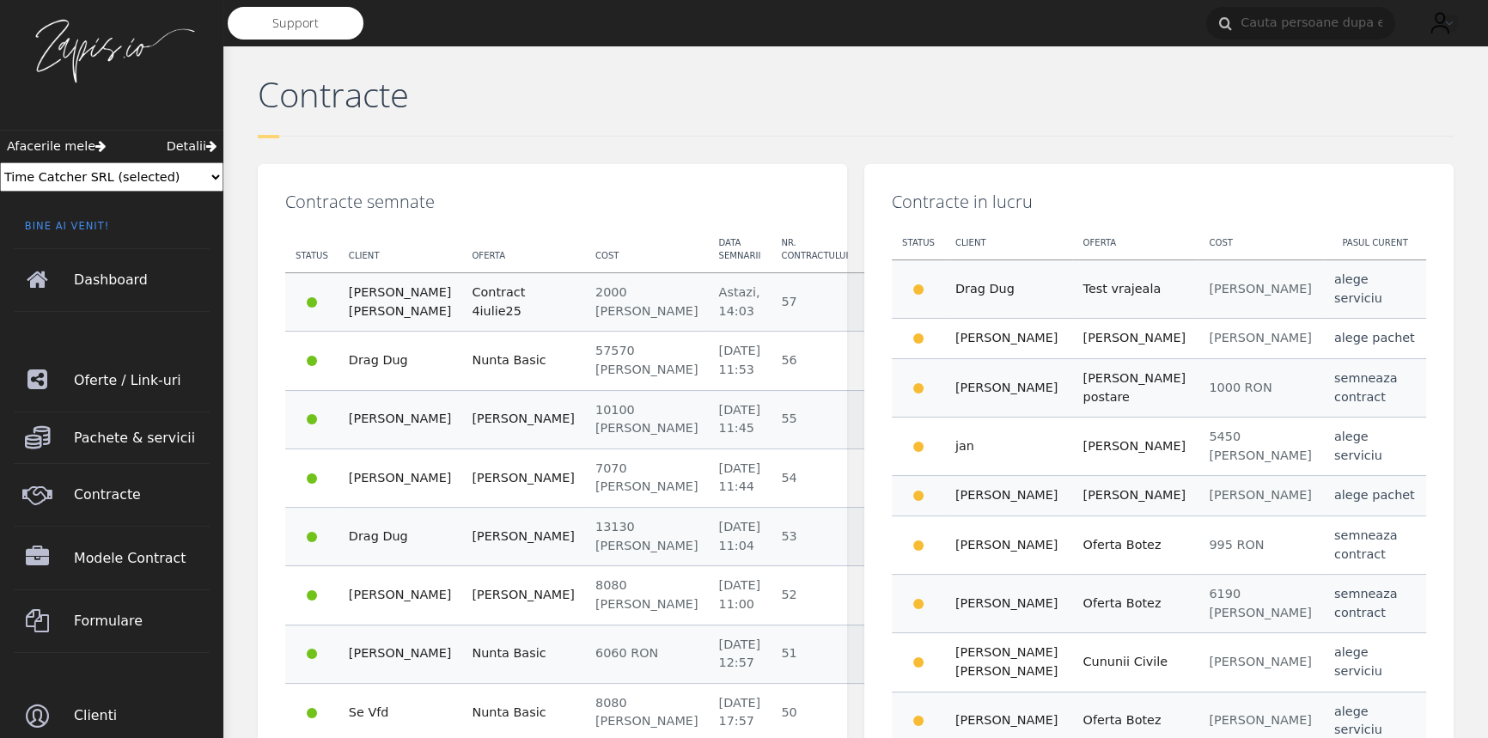
click at [870, 307] on icon at bounding box center [877, 300] width 14 height 14
